Goal: Task Accomplishment & Management: Use online tool/utility

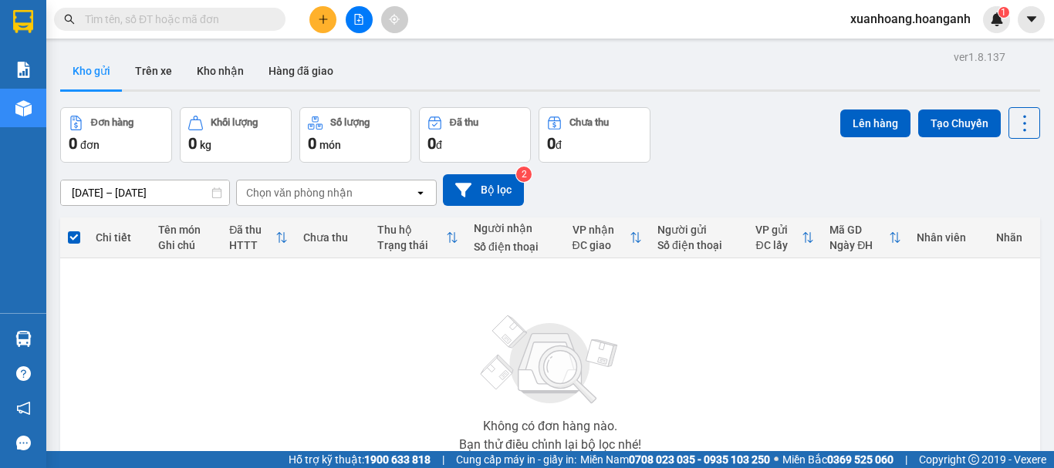
click at [931, 25] on span "xuanhoang.hoanganh" at bounding box center [910, 18] width 145 height 19
click at [904, 49] on span "Đăng xuất" at bounding box center [917, 47] width 113 height 17
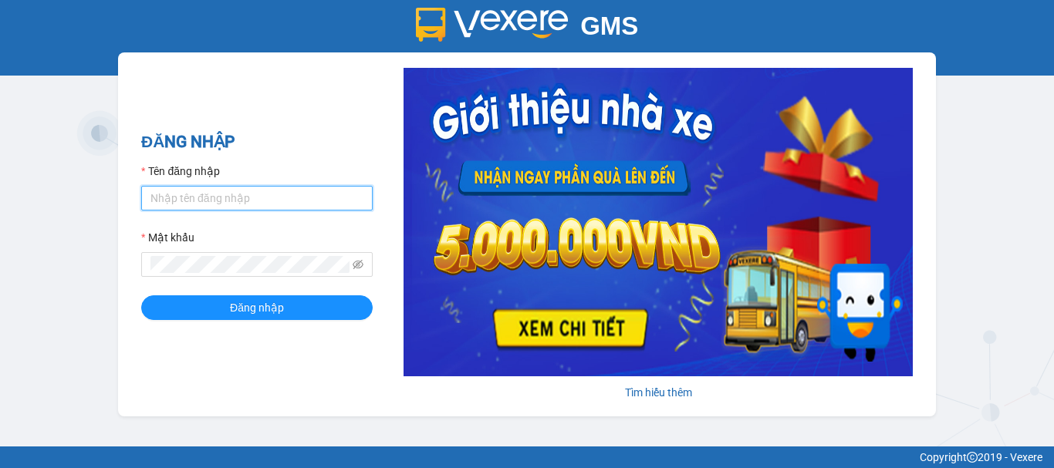
type input "maikhanh.hoanganh"
click at [241, 201] on input "maikhanh.hoanganh" at bounding box center [256, 198] width 231 height 25
click at [98, 226] on div "GMS Hệ thống [PERSON_NAME] hàng [PERSON_NAME] NHẬP Tên đăng nhập maikhanh.hoang…" at bounding box center [527, 223] width 1054 height 447
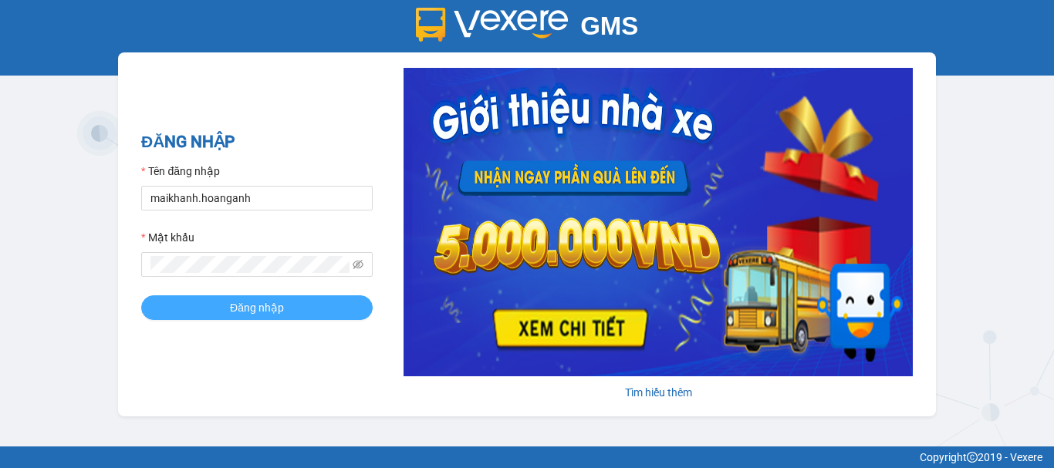
click at [199, 309] on button "Đăng nhập" at bounding box center [256, 308] width 231 height 25
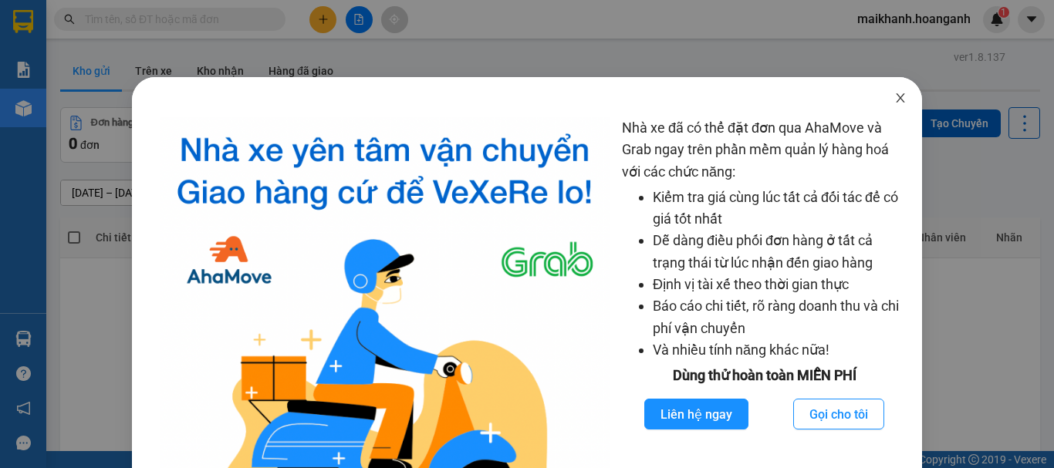
click at [894, 93] on icon "close" at bounding box center [900, 98] width 12 height 12
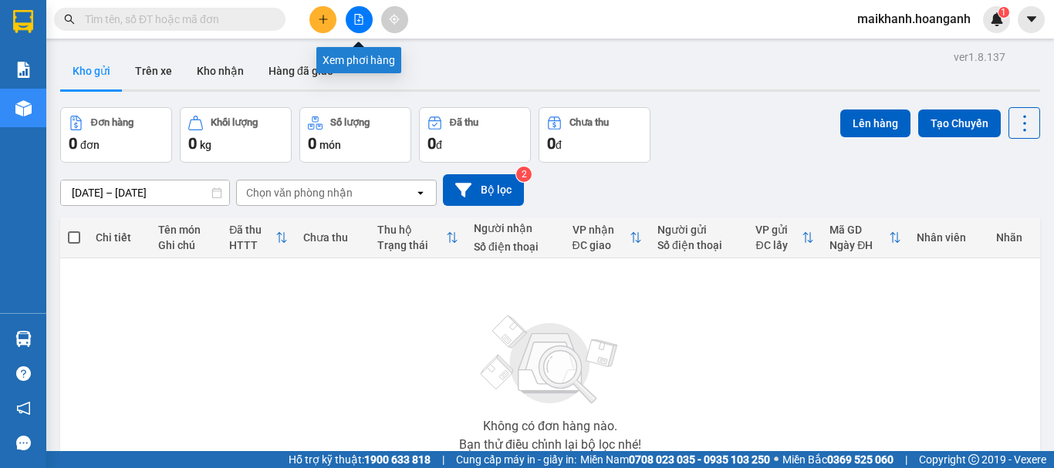
click at [360, 20] on icon "file-add" at bounding box center [358, 19] width 11 height 11
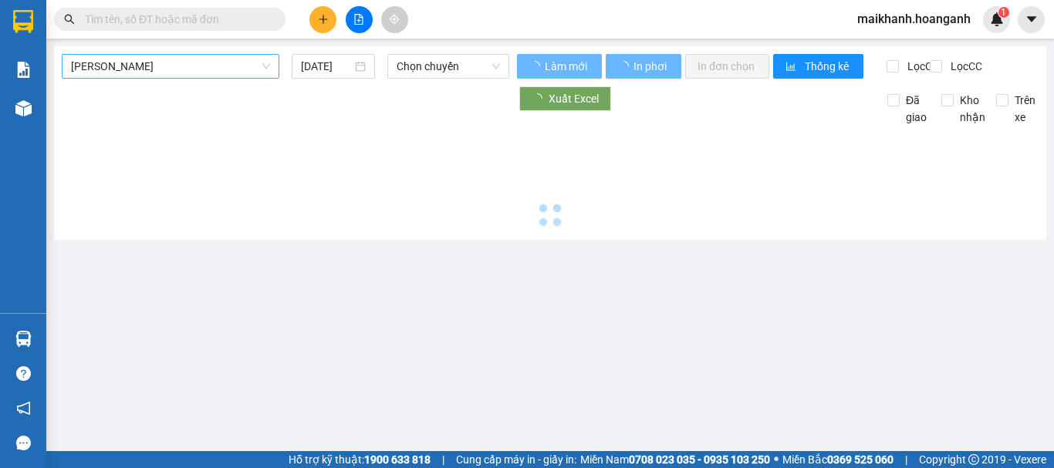
type input "[DATE]"
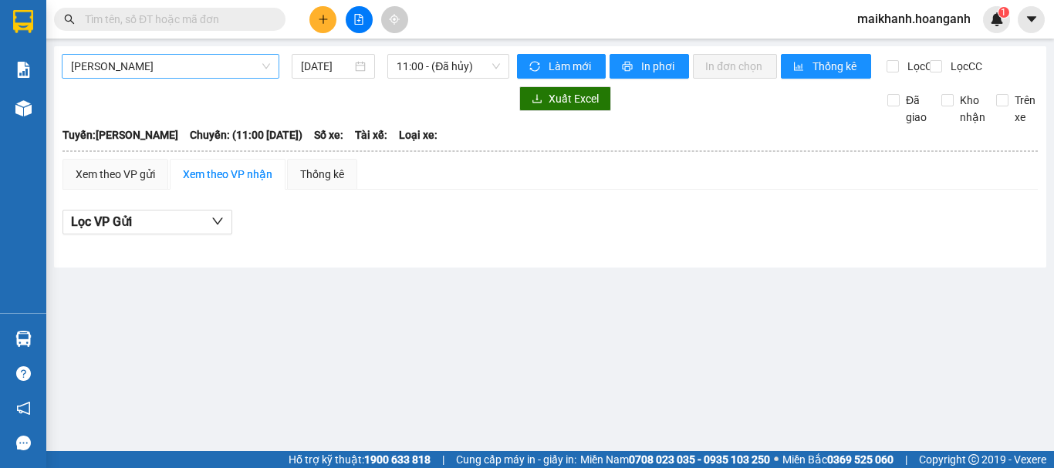
click at [171, 55] on span "[PERSON_NAME]" at bounding box center [170, 66] width 199 height 23
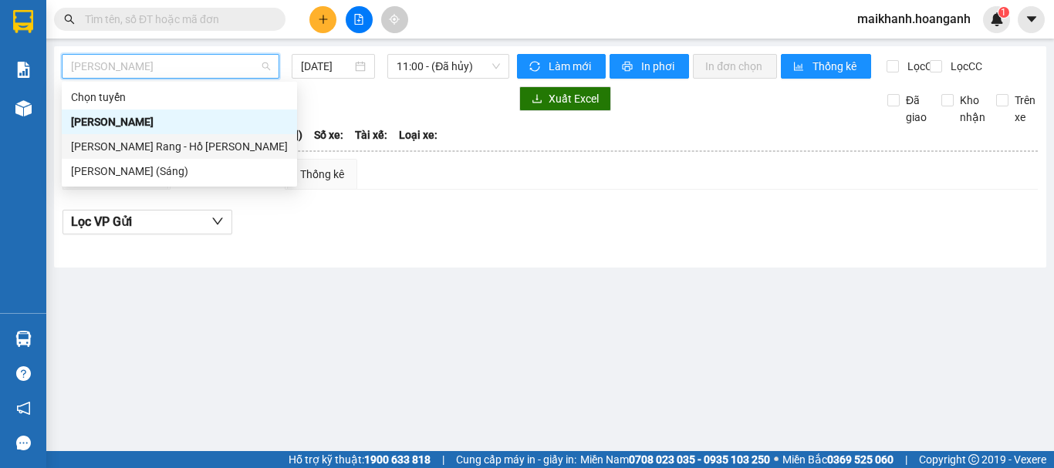
click at [151, 147] on div "[PERSON_NAME] Rang - Hồ [PERSON_NAME]" at bounding box center [179, 146] width 217 height 17
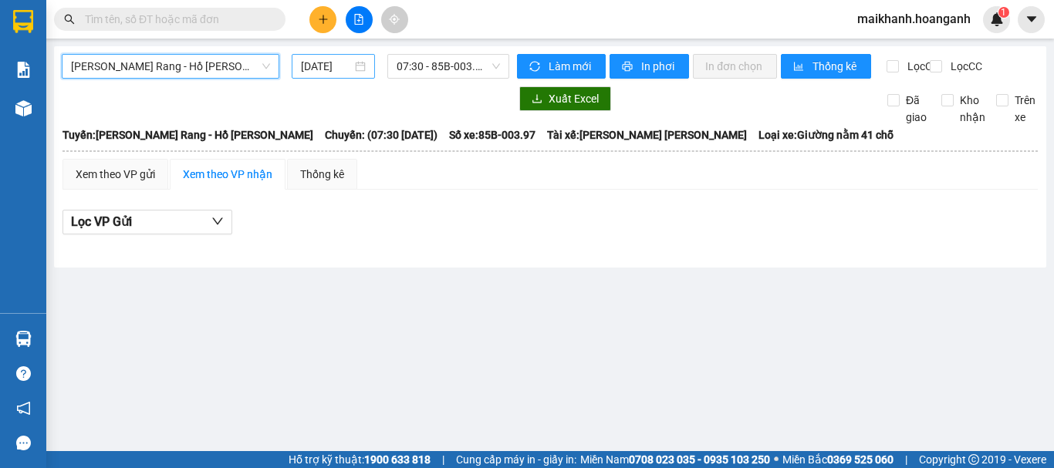
click at [330, 73] on input "[DATE]" at bounding box center [326, 66] width 51 height 17
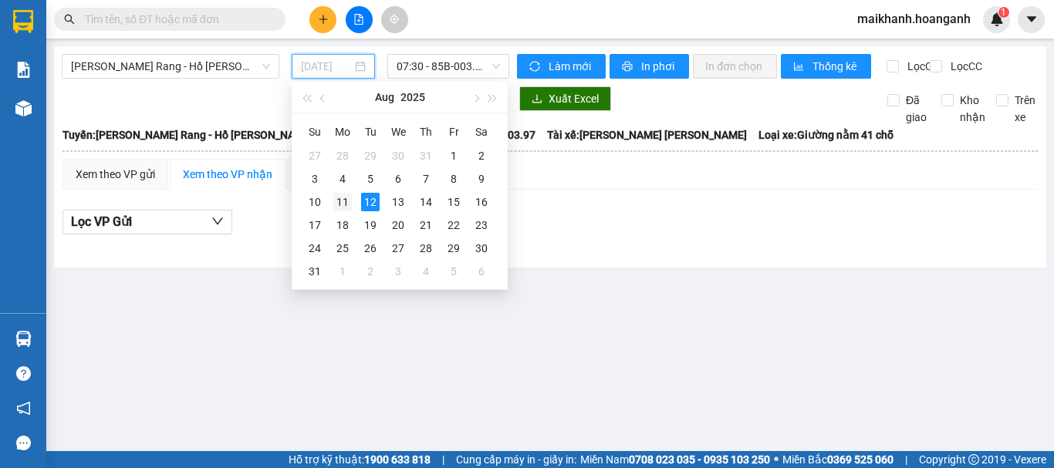
click at [343, 204] on div "11" at bounding box center [342, 202] width 19 height 19
type input "[DATE]"
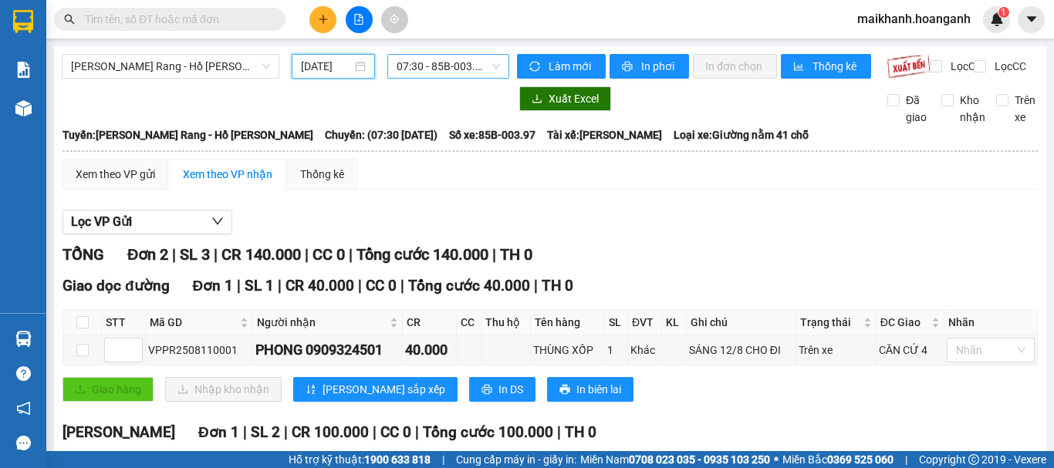
click at [432, 62] on span "07:30 - 85B-003.97" at bounding box center [448, 66] width 103 height 23
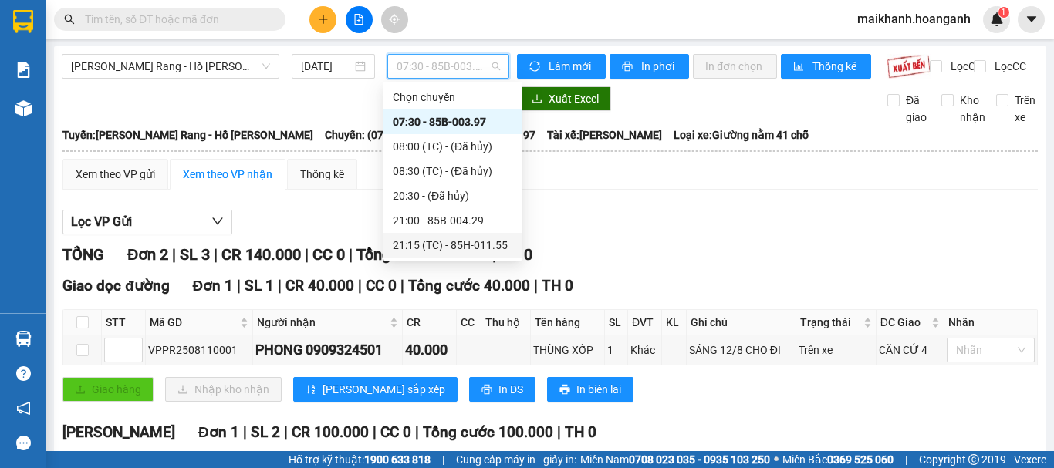
click at [432, 243] on div "21:15 (TC) - 85H-011.55" at bounding box center [453, 245] width 120 height 17
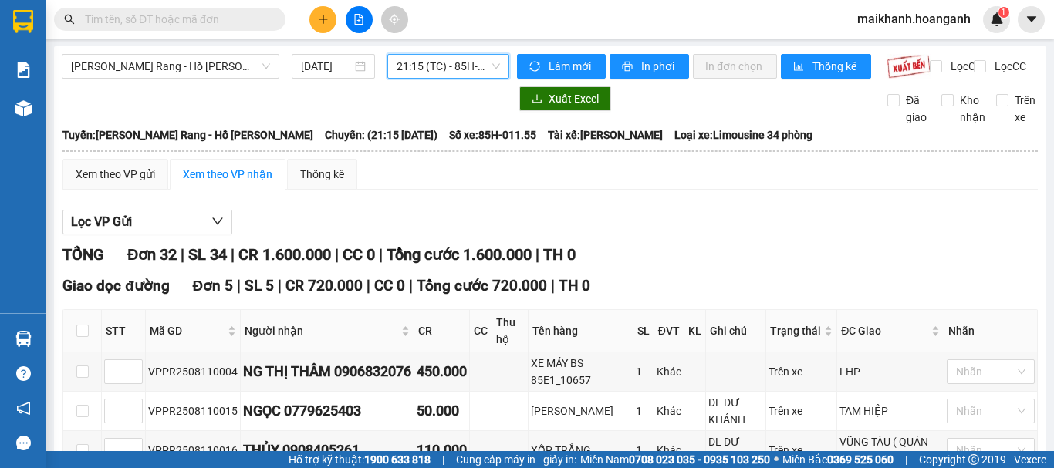
click at [423, 60] on span "21:15 (TC) - 85H-011.55" at bounding box center [448, 66] width 103 height 23
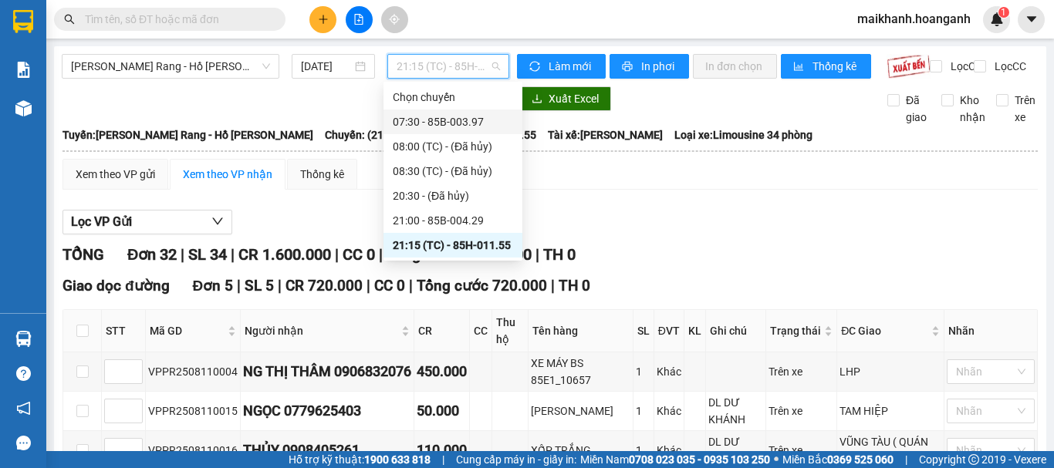
click at [437, 122] on div "07:30 - 85B-003.97" at bounding box center [453, 121] width 120 height 17
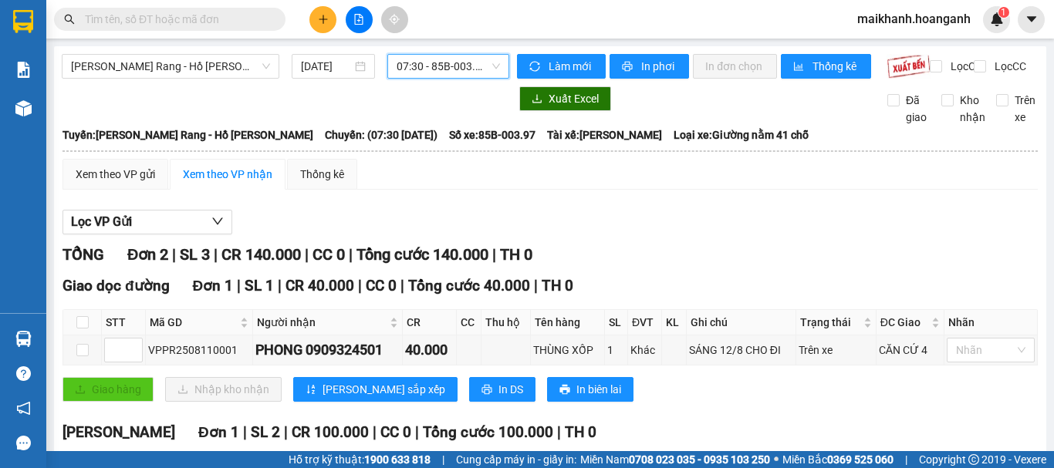
scroll to position [154, 0]
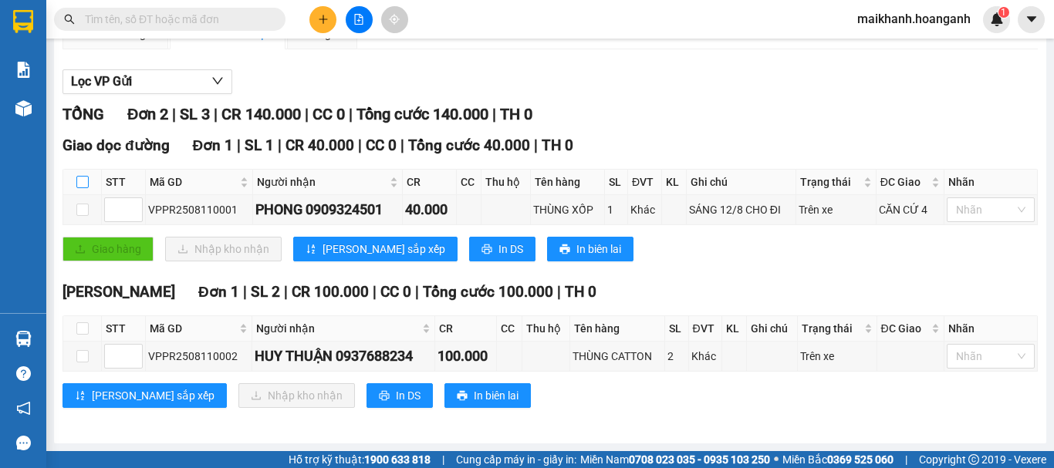
click at [80, 178] on input "checkbox" at bounding box center [82, 182] width 12 height 12
checkbox input "true"
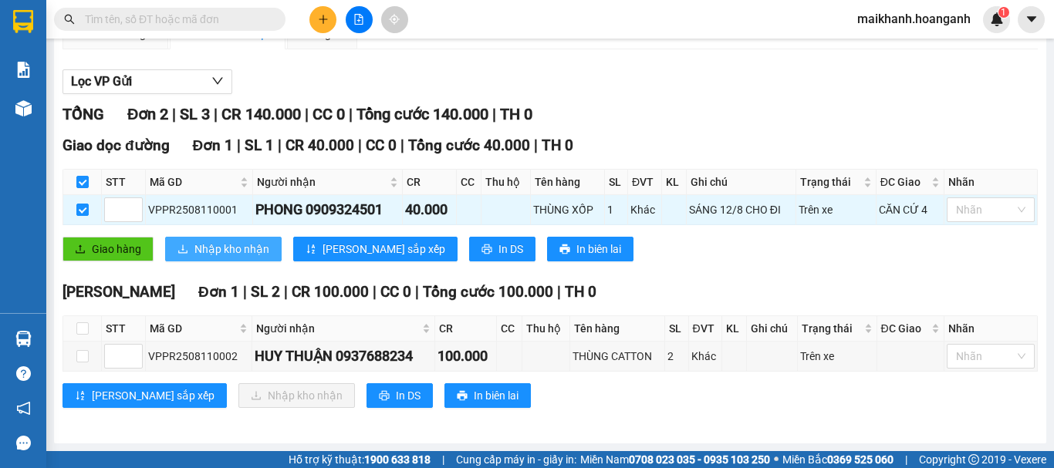
click at [226, 253] on span "Nhập kho nhận" at bounding box center [231, 249] width 75 height 17
checkbox input "false"
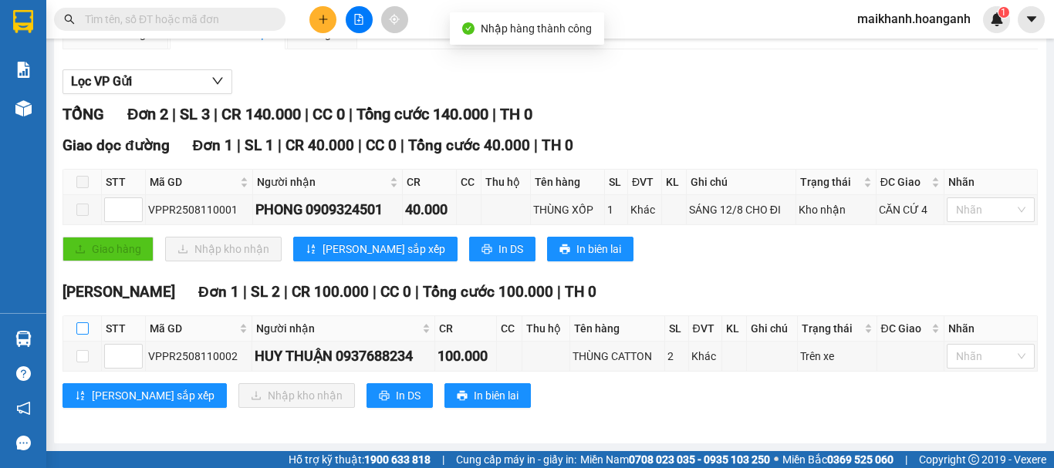
click at [86, 328] on input "checkbox" at bounding box center [82, 329] width 12 height 12
checkbox input "true"
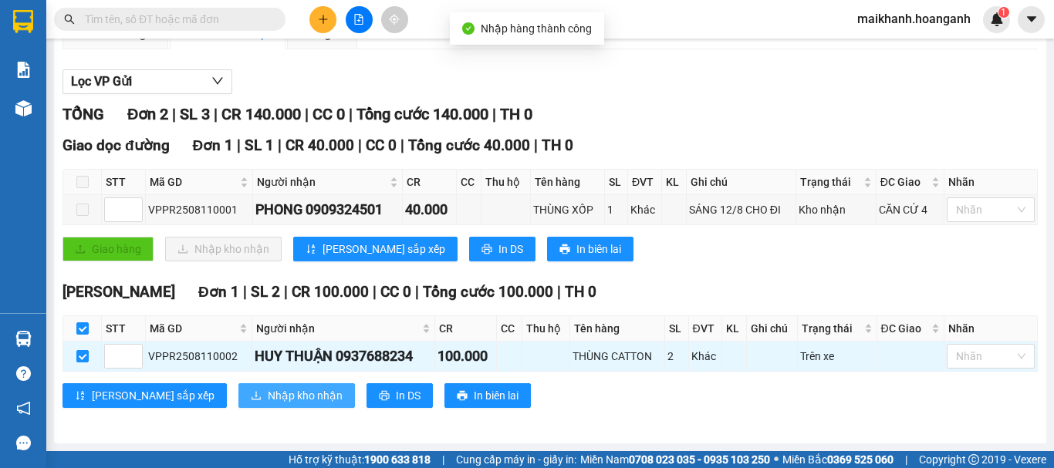
click at [268, 394] on span "Nhập kho nhận" at bounding box center [305, 395] width 75 height 17
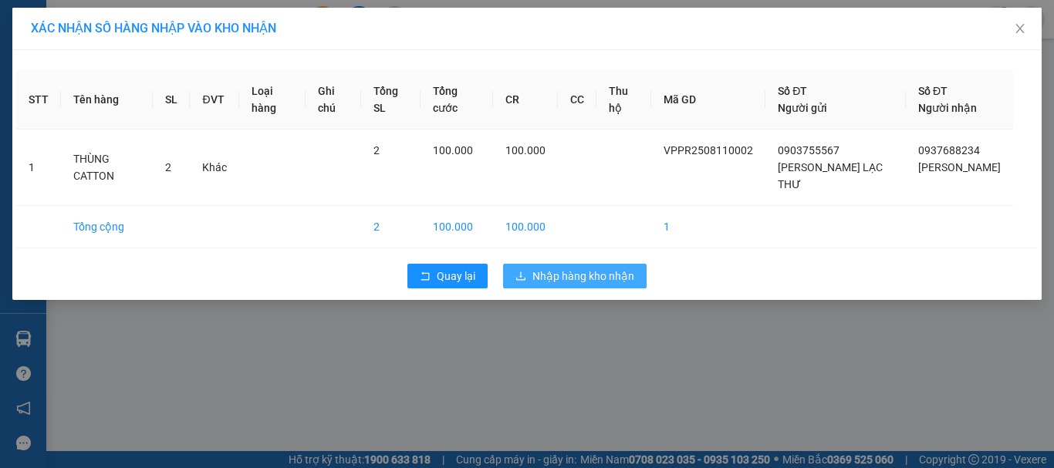
click at [578, 268] on span "Nhập hàng kho nhận" at bounding box center [583, 276] width 102 height 17
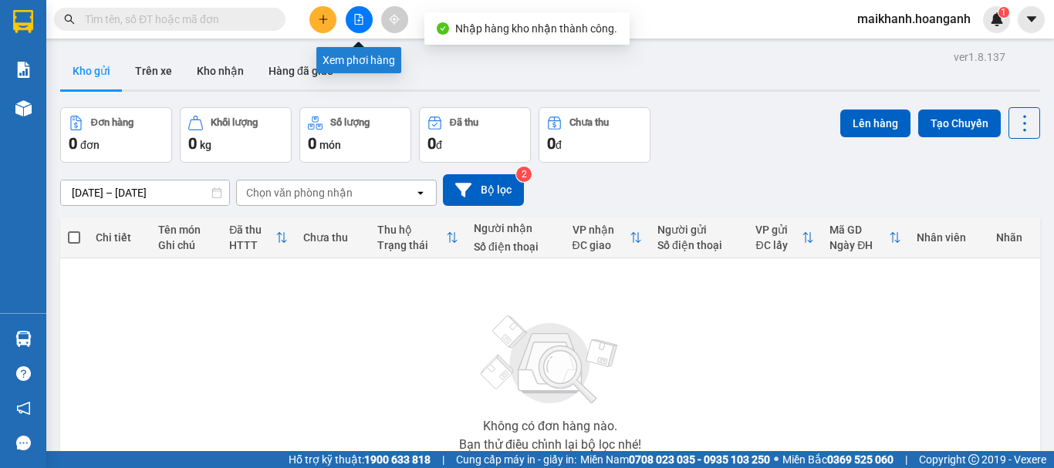
click at [360, 27] on button at bounding box center [359, 19] width 27 height 27
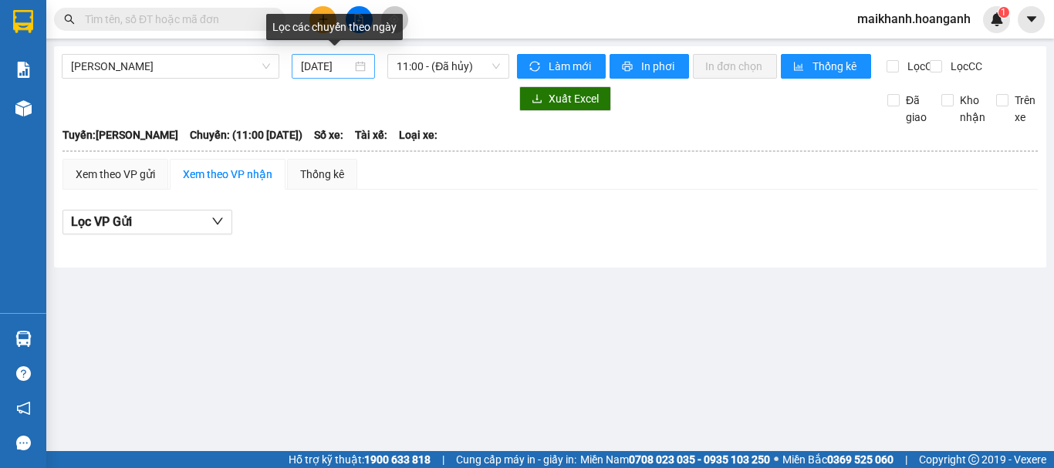
click at [343, 73] on input "[DATE]" at bounding box center [326, 66] width 51 height 17
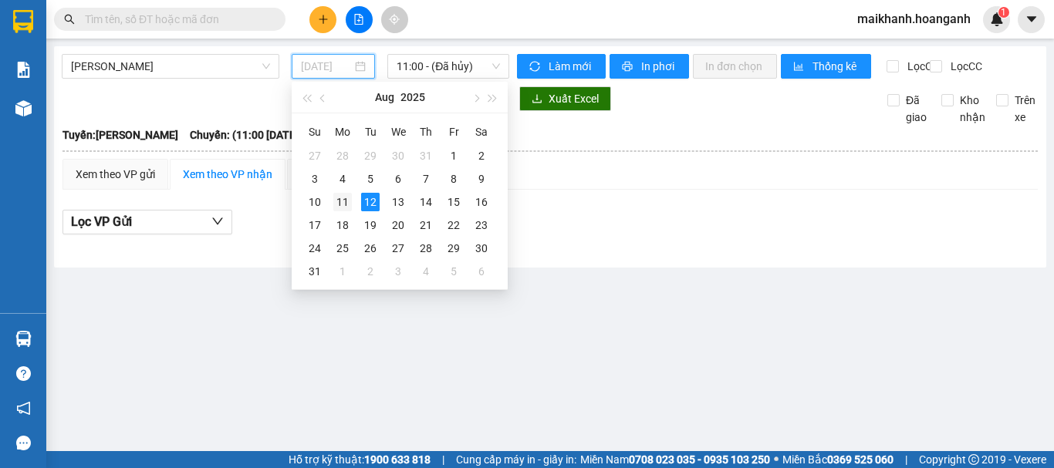
click at [340, 201] on div "11" at bounding box center [342, 202] width 19 height 19
type input "[DATE]"
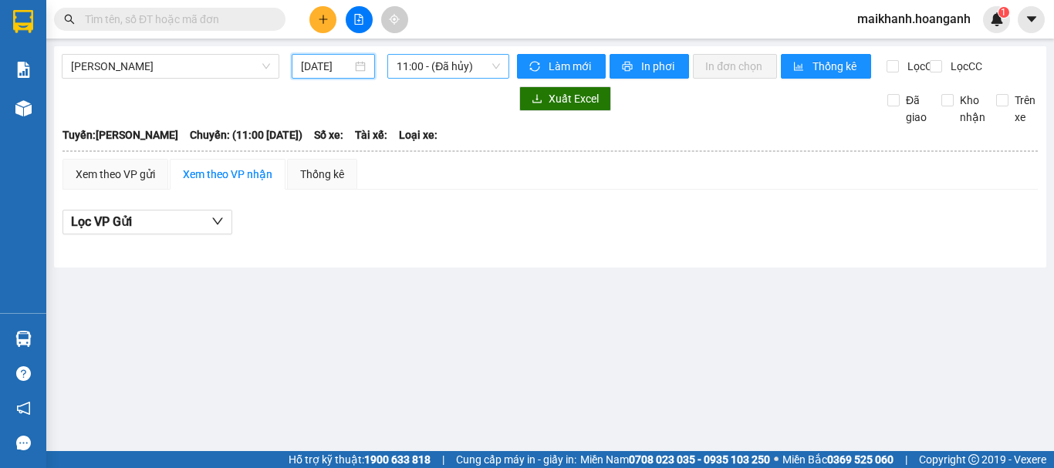
click at [426, 59] on span "11:00 - (Đã hủy)" at bounding box center [448, 66] width 103 height 23
click at [326, 104] on div at bounding box center [286, 98] width 448 height 25
click at [225, 67] on span "[PERSON_NAME]" at bounding box center [170, 66] width 199 height 23
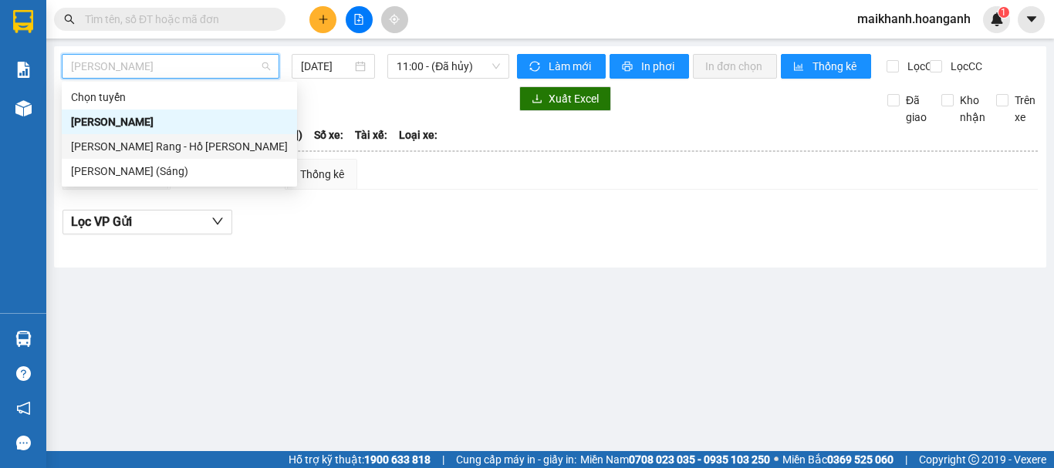
click at [194, 153] on div "[PERSON_NAME] Rang - Hồ [PERSON_NAME]" at bounding box center [179, 146] width 217 height 17
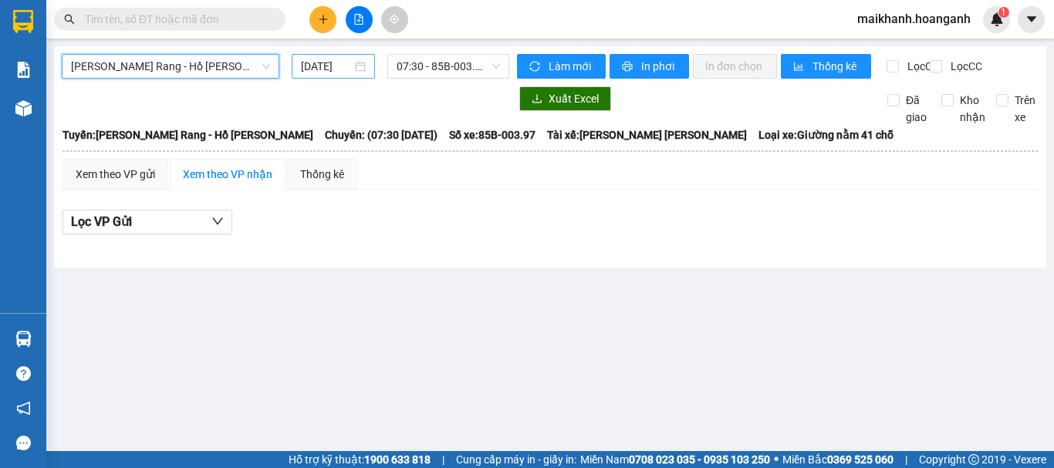
click at [324, 63] on input "[DATE]" at bounding box center [326, 66] width 51 height 17
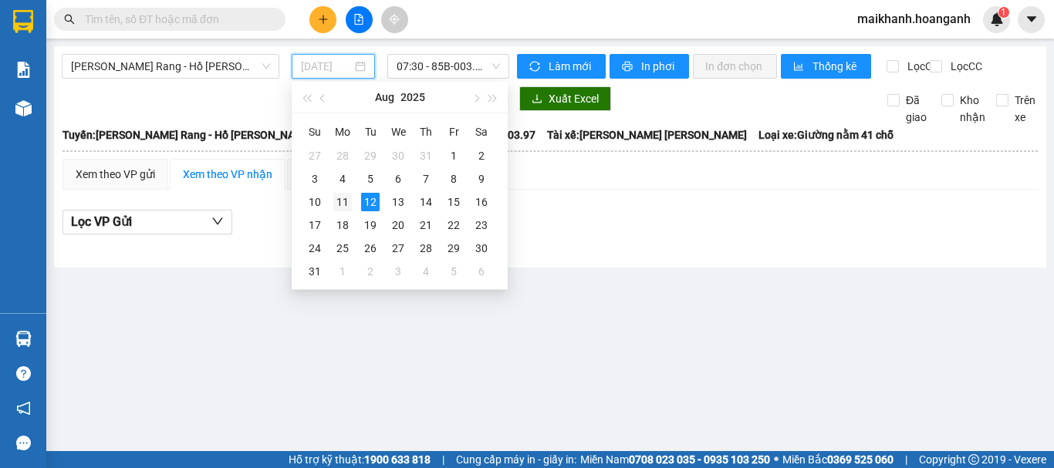
click at [343, 201] on div "11" at bounding box center [342, 202] width 19 height 19
type input "[DATE]"
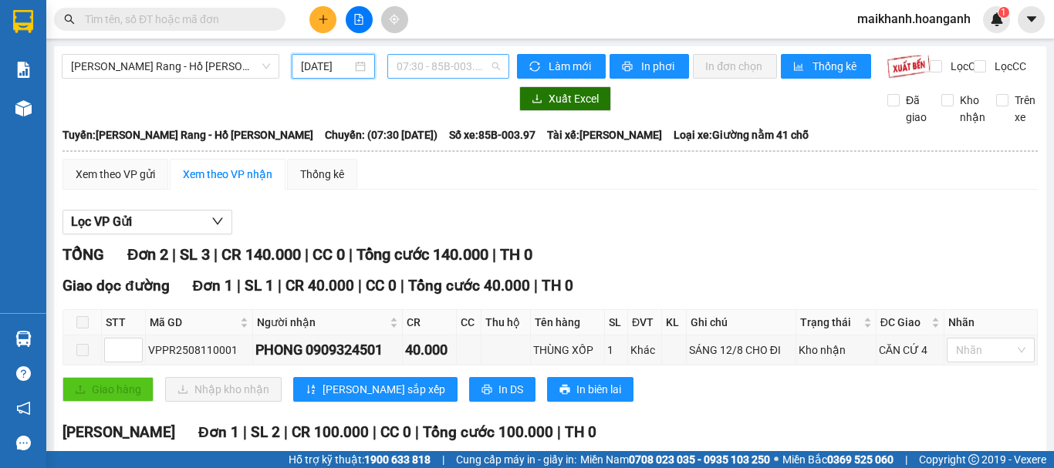
click at [425, 73] on span "07:30 - 85B-003.97" at bounding box center [448, 66] width 103 height 23
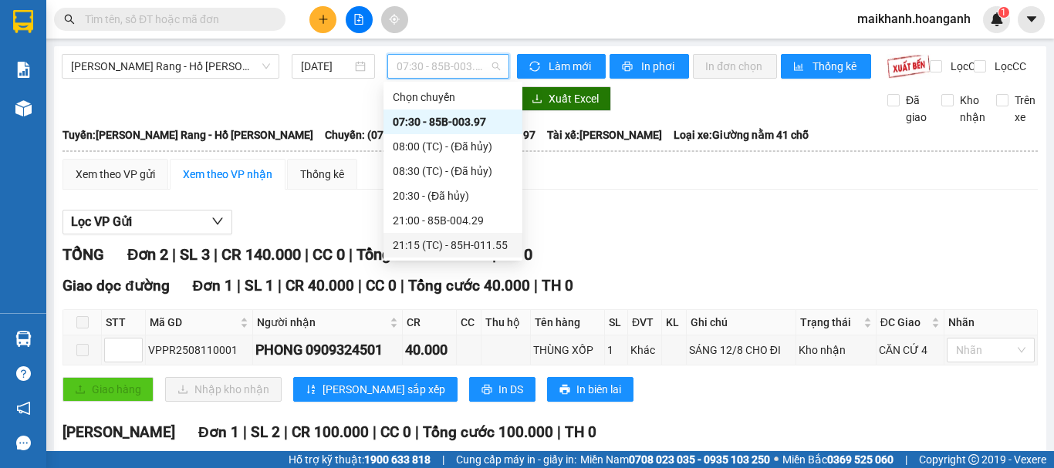
click at [416, 249] on div "21:15 (TC) - 85H-011.55" at bounding box center [453, 245] width 120 height 17
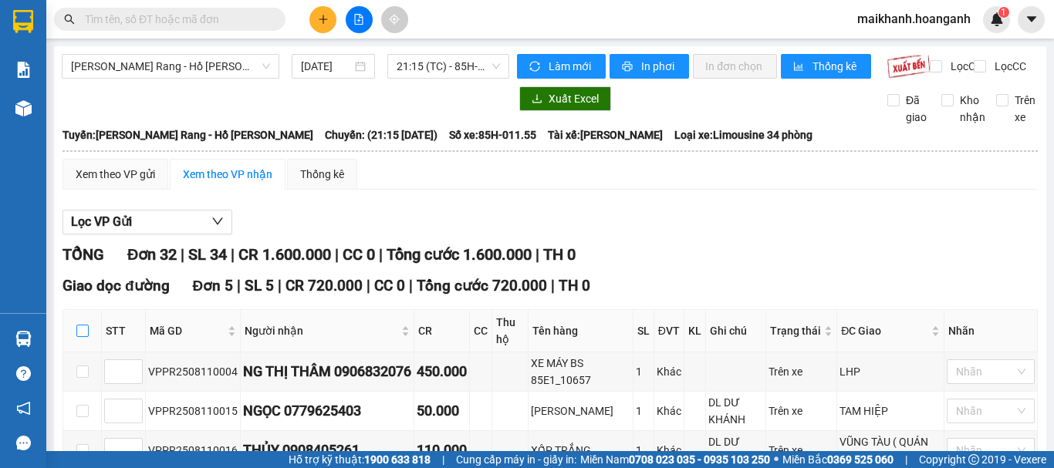
click at [82, 337] on input "checkbox" at bounding box center [82, 331] width 12 height 12
checkbox input "true"
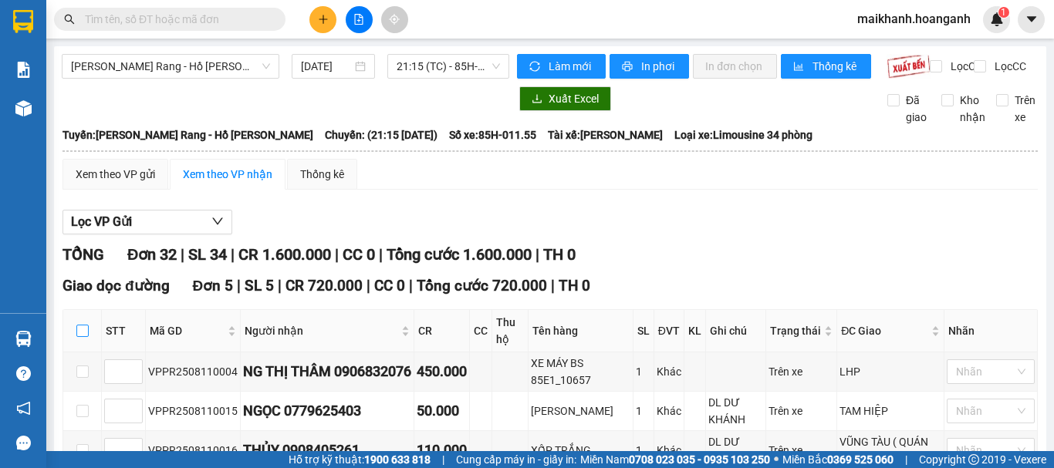
checkbox input "true"
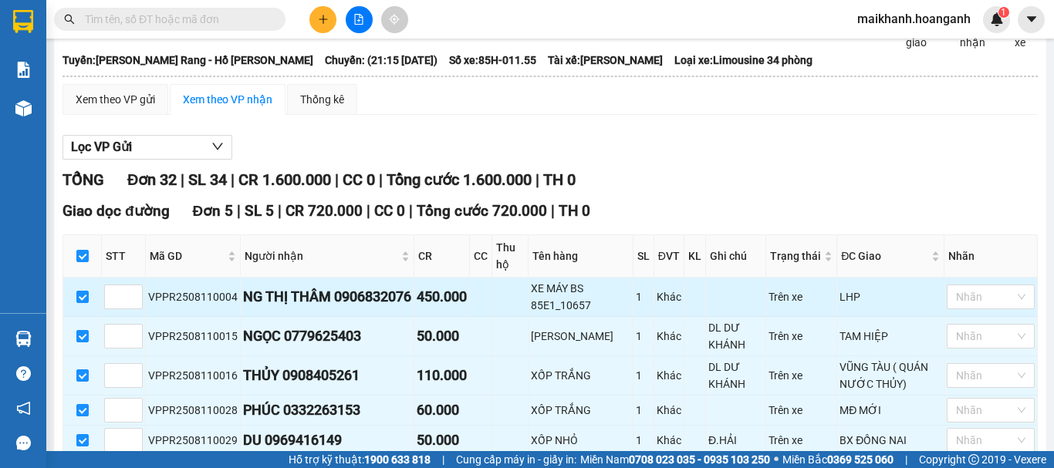
scroll to position [229, 0]
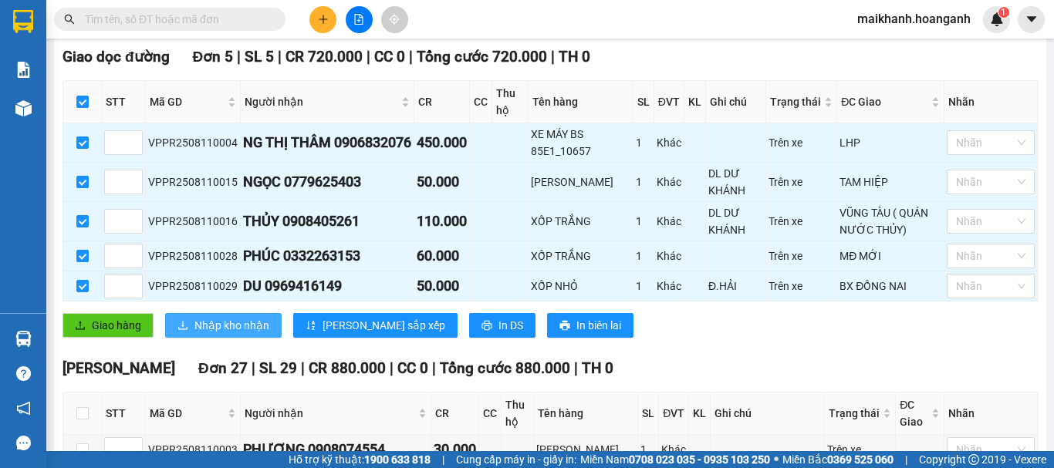
click at [208, 334] on span "Nhập kho nhận" at bounding box center [231, 325] width 75 height 17
checkbox input "false"
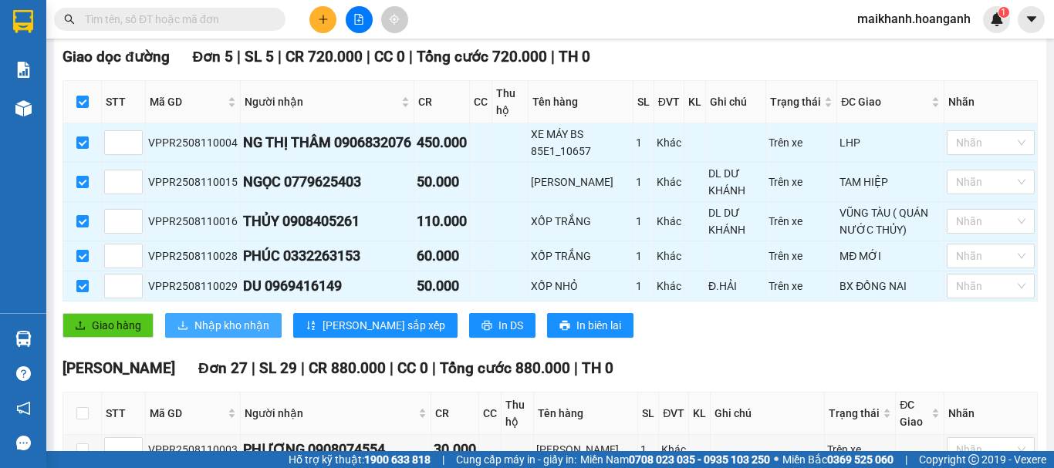
checkbox input "false"
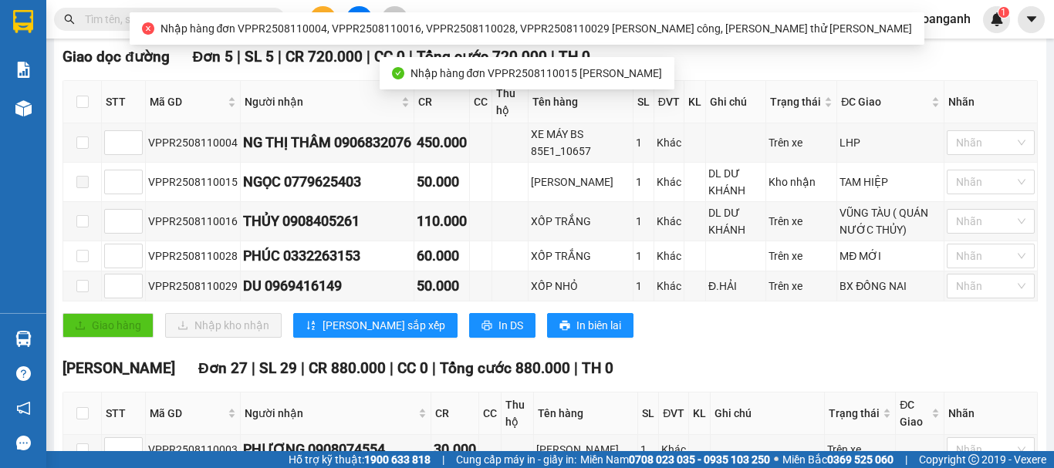
scroll to position [538, 0]
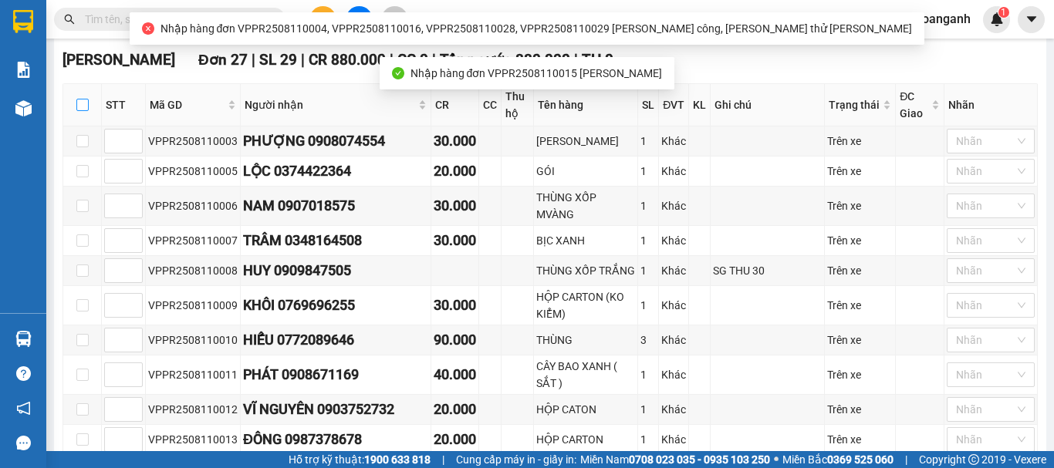
click at [80, 111] on input "checkbox" at bounding box center [82, 105] width 12 height 12
checkbox input "true"
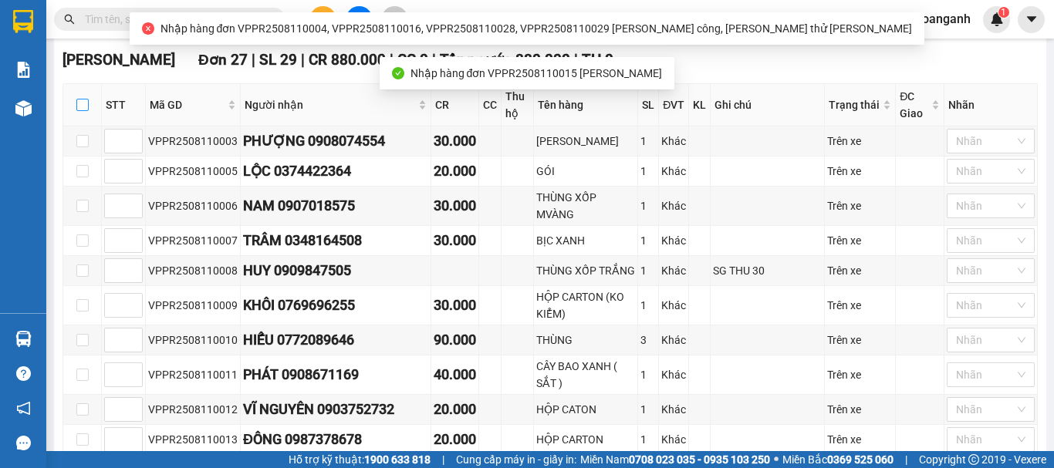
checkbox input "true"
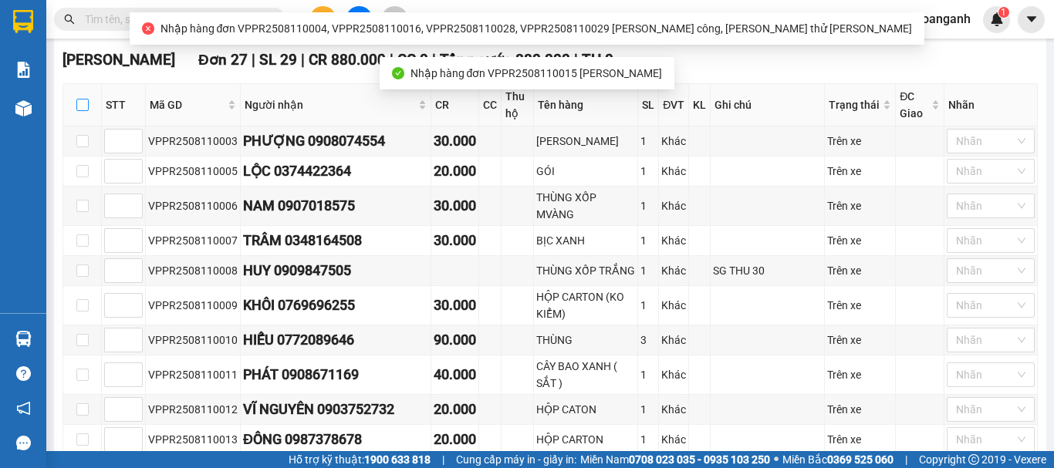
checkbox input "true"
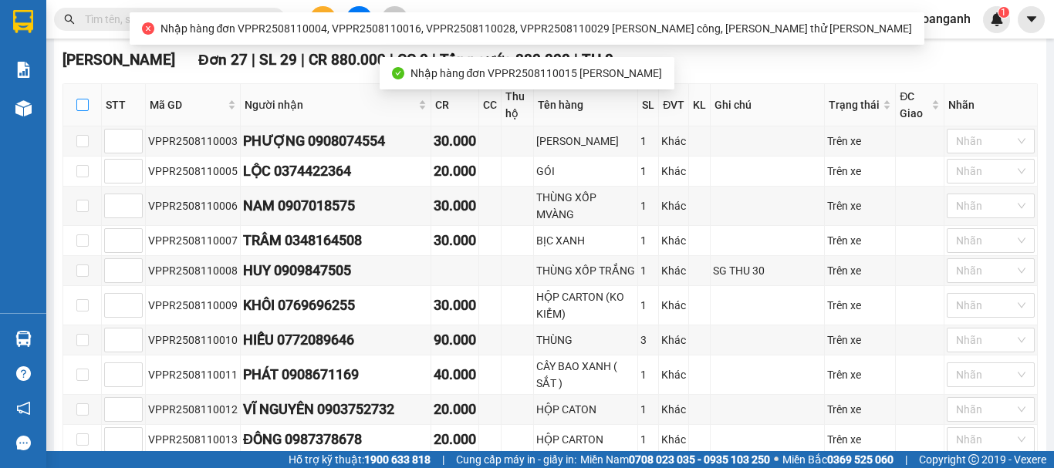
checkbox input "true"
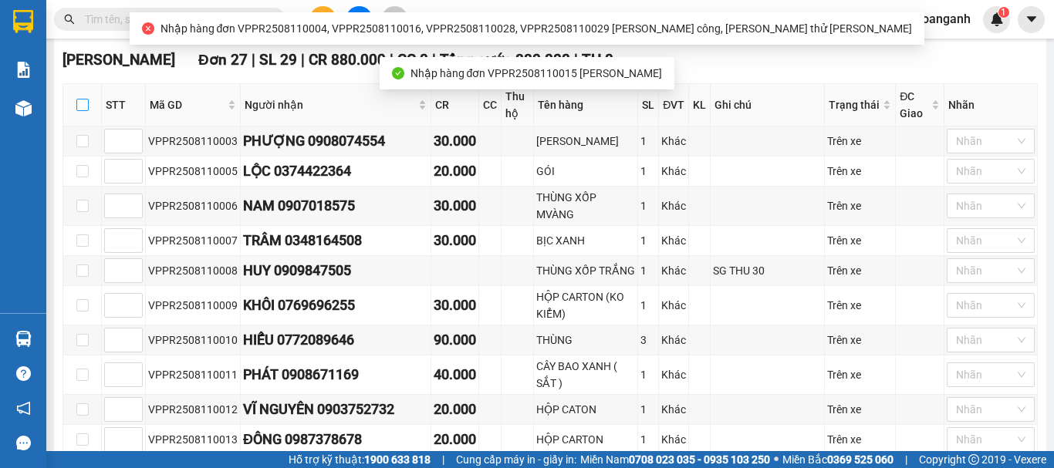
checkbox input "true"
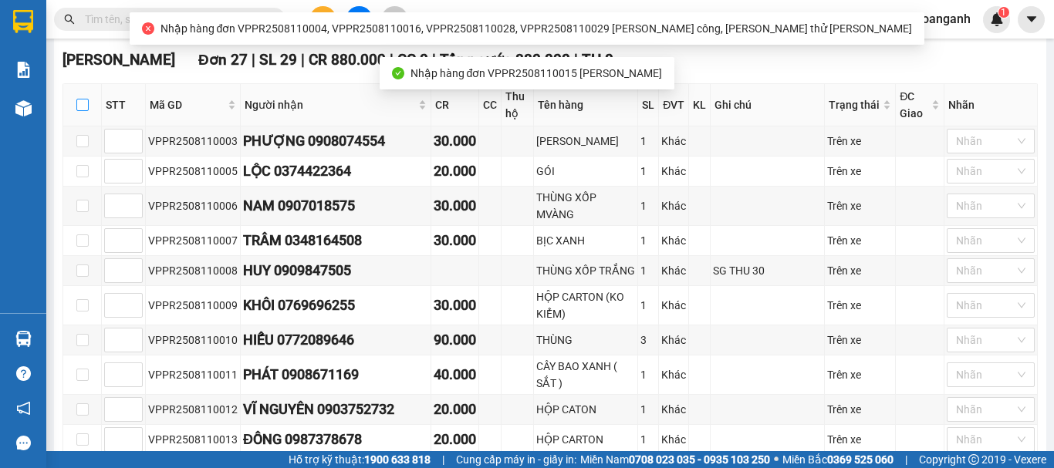
checkbox input "true"
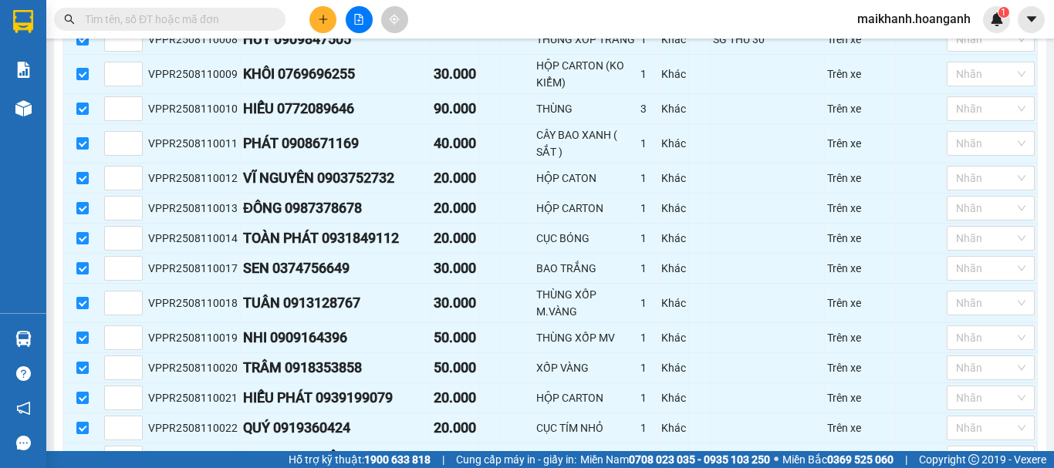
scroll to position [1155, 0]
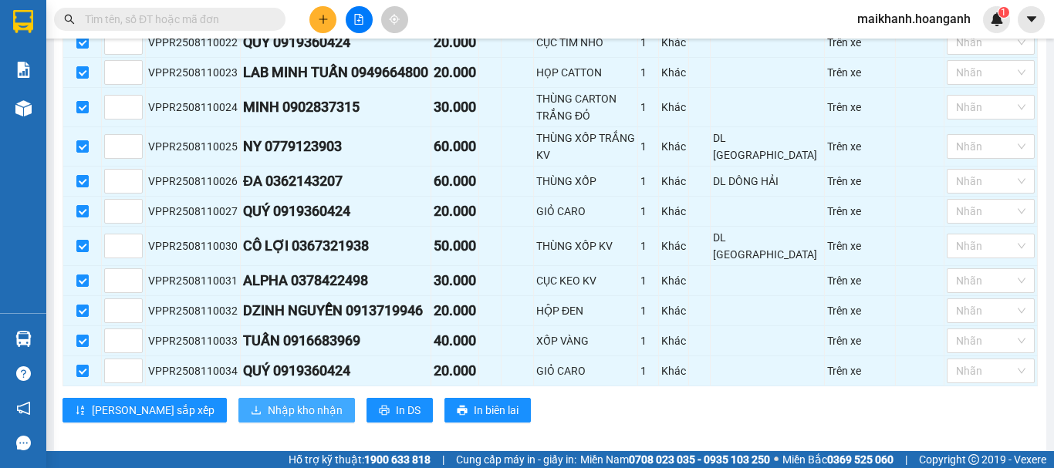
click at [268, 402] on span "Nhập kho nhận" at bounding box center [305, 410] width 75 height 17
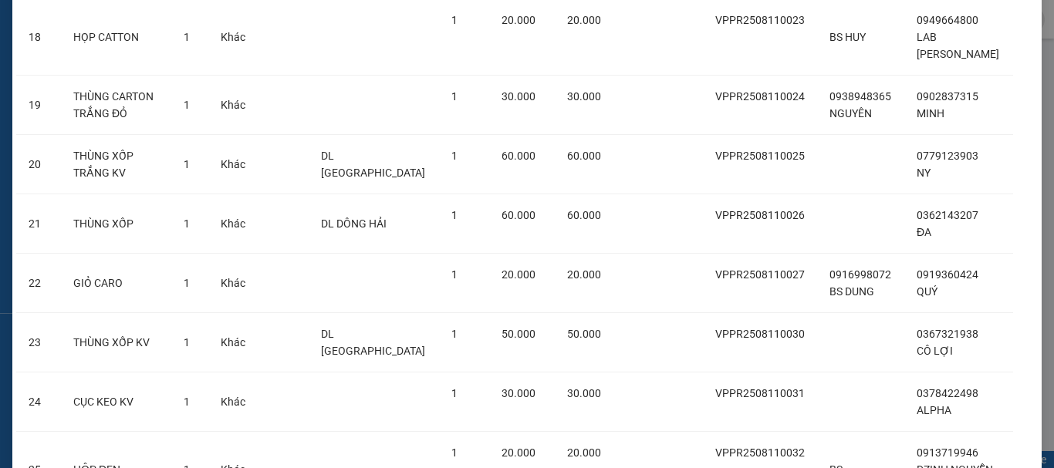
scroll to position [1429, 0]
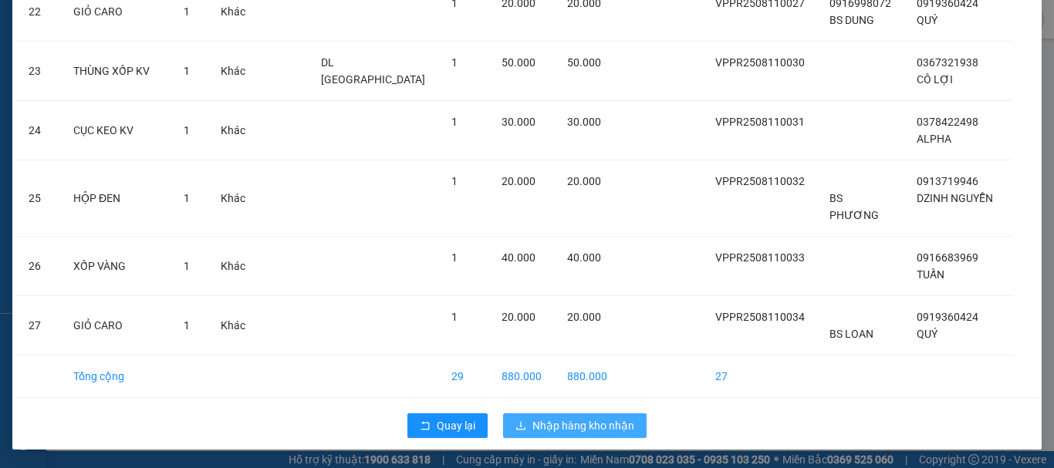
click at [573, 424] on span "Nhập hàng kho nhận" at bounding box center [583, 425] width 102 height 17
